Goal: Information Seeking & Learning: Learn about a topic

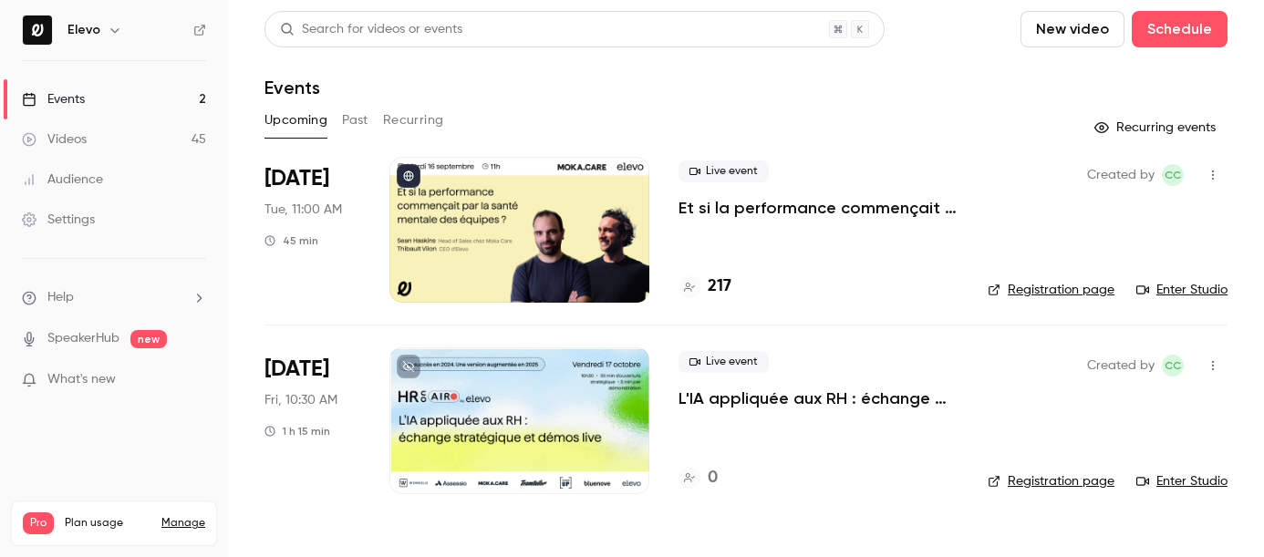
click at [701, 207] on p "Et si la performance commençait par la santé mentale des équipes ?" at bounding box center [818, 208] width 280 height 22
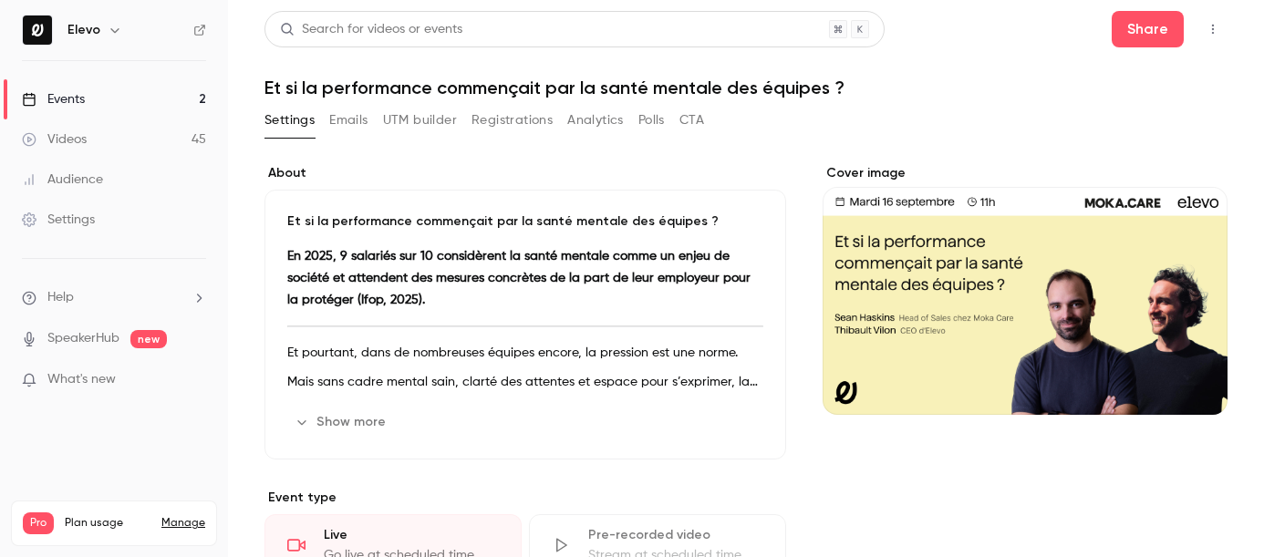
click at [523, 90] on h1 "Et si la performance commençait par la santé mentale des équipes ?" at bounding box center [745, 88] width 963 height 22
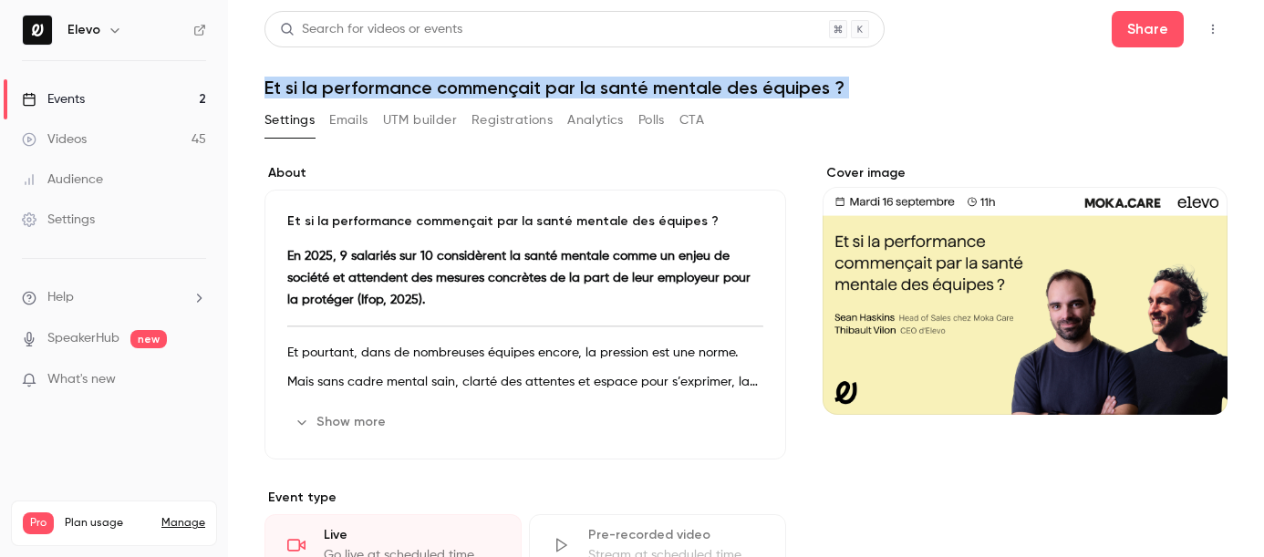
click at [523, 90] on h1 "Et si la performance commençait par la santé mentale des équipes ?" at bounding box center [745, 88] width 963 height 22
copy div "Et si la performance commençait par la santé mentale des équipes ? Settings Ema…"
click at [193, 110] on link "Events 2" at bounding box center [114, 99] width 228 height 40
